Goal: Task Accomplishment & Management: Manage account settings

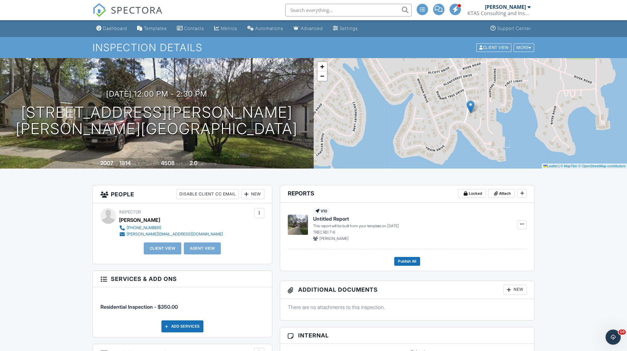
click at [247, 139] on div "09/29/2025 12:00 pm - 2:30 pm 11210 Walden Rd Montgomery, TX 77356 Built 2007 1…" at bounding box center [156, 113] width 313 height 110
click at [215, 94] on div at bounding box center [209, 97] width 12 height 12
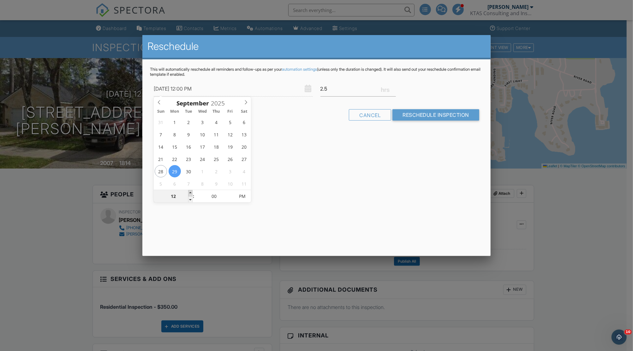
type input "09/29/2025 1:00 PM"
type input "01"
click at [190, 193] on span at bounding box center [190, 193] width 4 height 6
type input "[DATE] 2:00 PM"
type input "02"
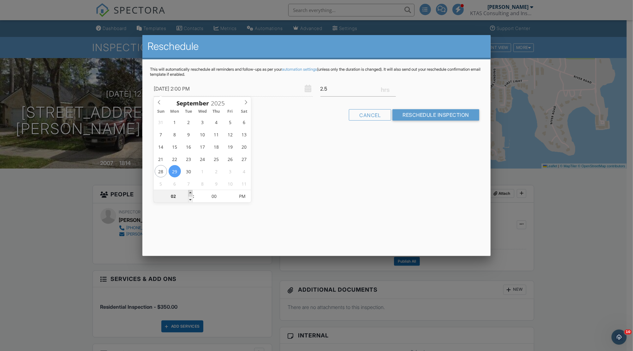
click at [190, 193] on span at bounding box center [190, 193] width 4 height 6
click at [426, 115] on input "Reschedule Inspection" at bounding box center [435, 114] width 87 height 11
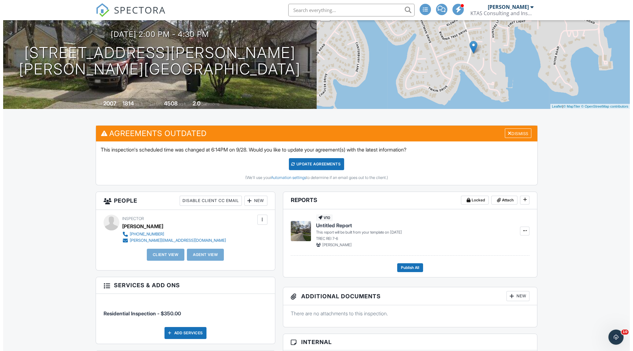
scroll to position [84, 0]
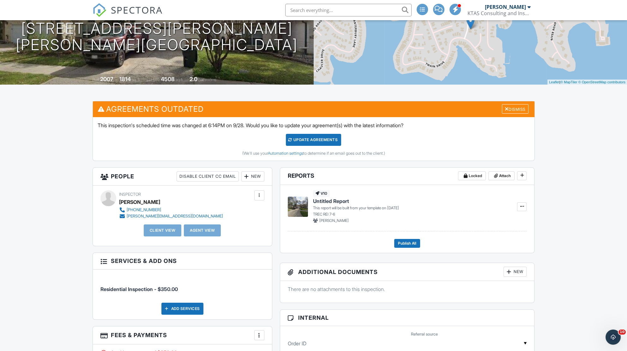
click at [260, 178] on div "New" at bounding box center [252, 176] width 23 height 10
click at [265, 192] on li "Client" at bounding box center [275, 196] width 62 height 16
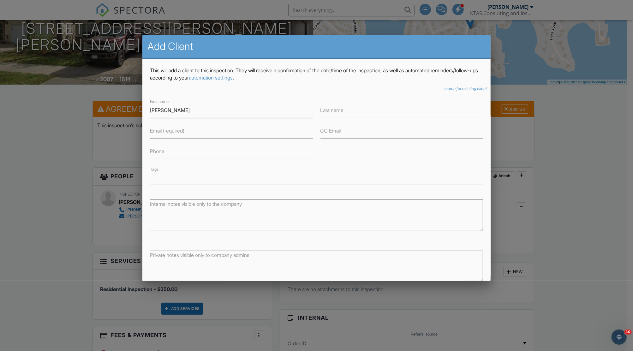
type input "[PERSON_NAME]"
click at [182, 153] on input "Phone" at bounding box center [231, 151] width 163 height 15
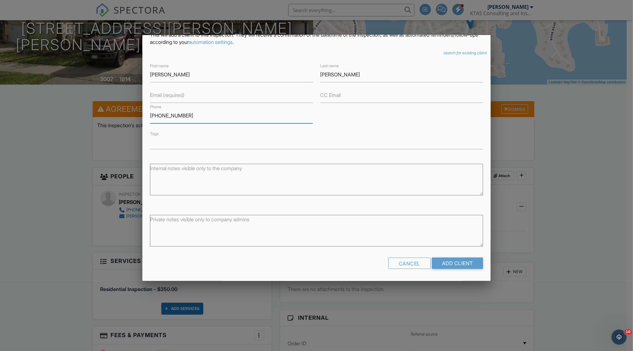
scroll to position [0, 0]
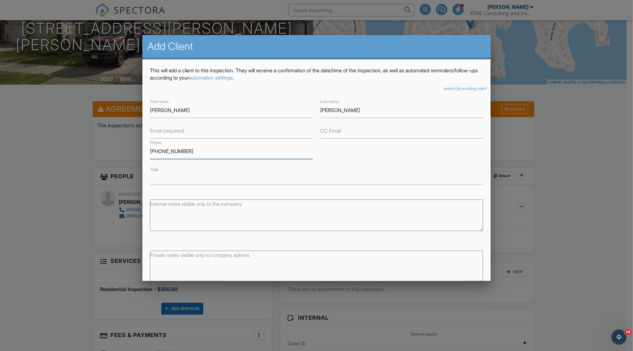
type input "[PHONE_NUMBER]"
click at [193, 133] on input "Email (required)" at bounding box center [231, 130] width 163 height 15
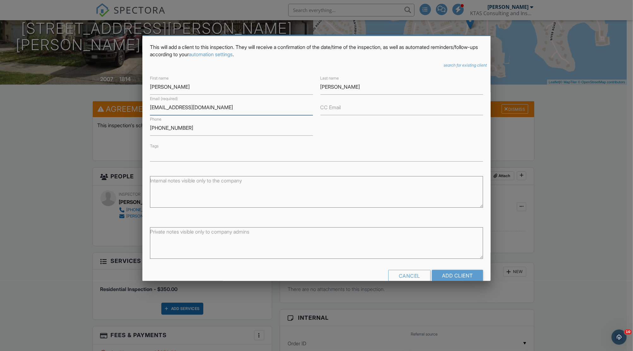
scroll to position [36, 0]
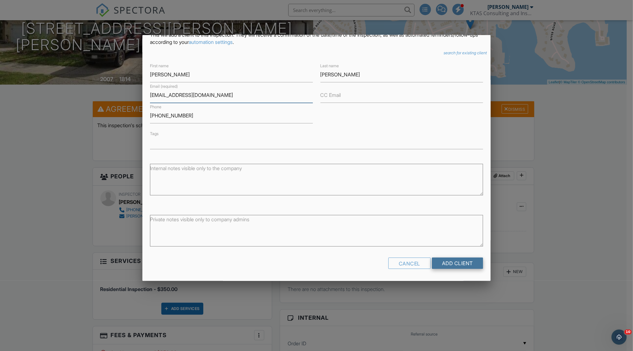
type input "[EMAIL_ADDRESS][DOMAIN_NAME]"
click at [462, 264] on input "Add Client" at bounding box center [457, 263] width 51 height 11
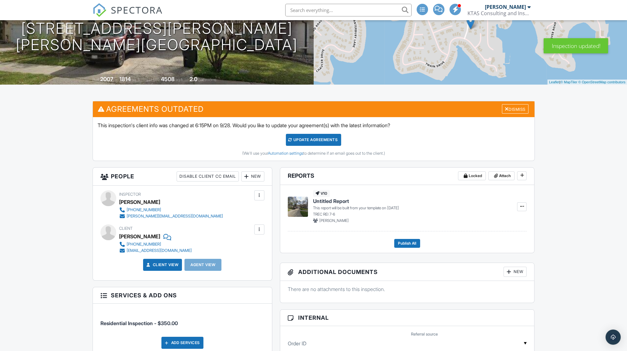
click at [252, 174] on div "New" at bounding box center [252, 176] width 23 height 10
click at [275, 210] on li "Client's Agent" at bounding box center [275, 212] width 62 height 16
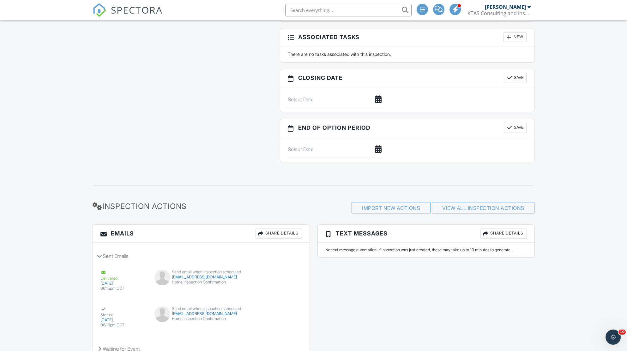
scroll to position [609, 0]
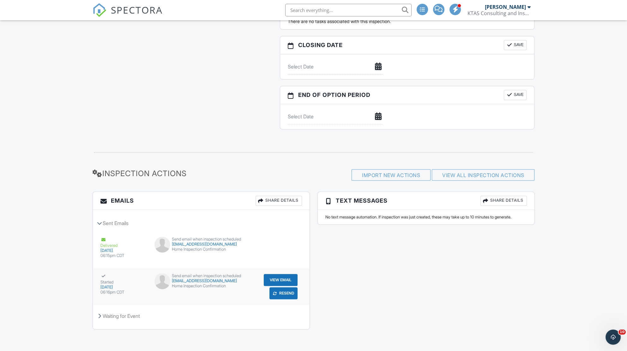
click at [293, 295] on button "Resend" at bounding box center [283, 293] width 28 height 12
